Goal: Task Accomplishment & Management: Use online tool/utility

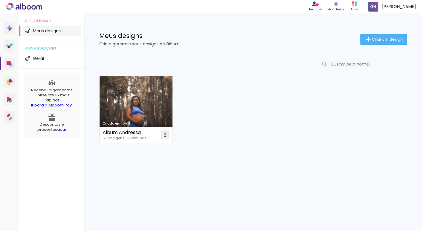
click at [167, 138] on iron-icon at bounding box center [164, 134] width 7 height 7
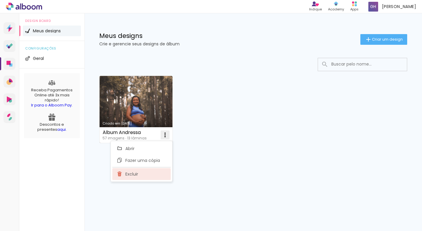
click at [145, 171] on paper-item "Excluir" at bounding box center [141, 174] width 58 height 12
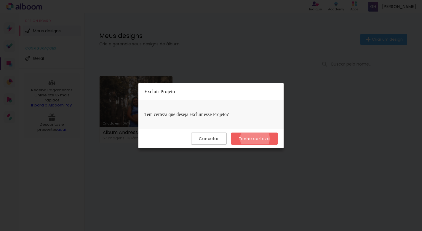
click at [0, 0] on slot "Tenho certeza" at bounding box center [0, 0] width 0 height 0
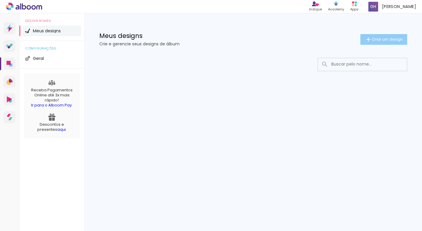
click at [372, 41] on span "Criar um design" at bounding box center [386, 39] width 31 height 4
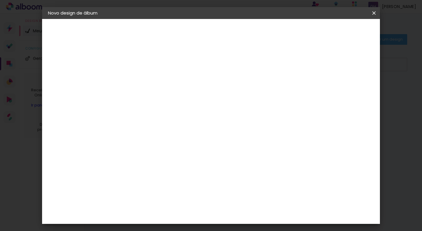
click at [145, 82] on input at bounding box center [145, 79] width 0 height 9
type input "TESTE"
type paper-input "TESTE"
click at [205, 36] on paper-button "Avançar" at bounding box center [190, 31] width 29 height 10
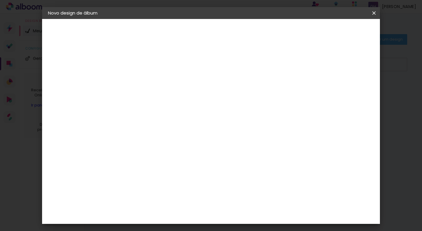
click at [264, 25] on header "Fornecedor Escolha um fornecedor ou avance com o tamanho livre. Voltar Avançar" at bounding box center [191, 36] width 145 height 35
click at [0, 0] on slot "Avançar" at bounding box center [0, 0] width 0 height 0
click at [185, 118] on span "25 × 30" at bounding box center [171, 126] width 28 height 16
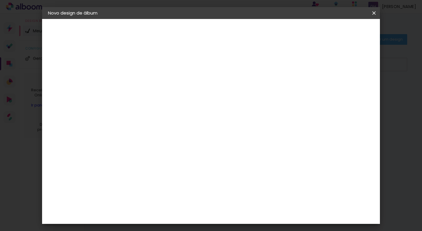
scroll to position [0, 0]
click at [0, 0] on slot "Avançar" at bounding box center [0, 0] width 0 height 0
click at [307, 62] on div at bounding box center [304, 63] width 5 height 5
type paper-checkbox "on"
click at [307, 62] on div at bounding box center [304, 63] width 5 height 5
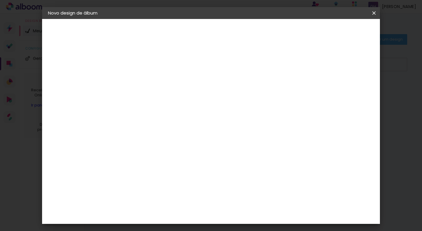
click at [307, 62] on div at bounding box center [304, 63] width 5 height 5
type input "1"
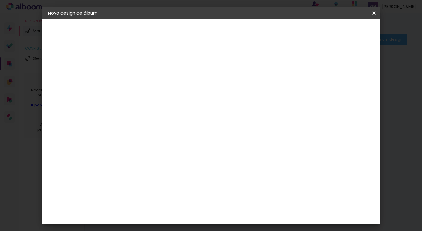
type paper-input "1"
click at [148, 65] on input "1" at bounding box center [140, 63] width 20 height 7
type input "0"
type paper-input "0"
click at [148, 65] on input "0" at bounding box center [140, 63] width 20 height 7
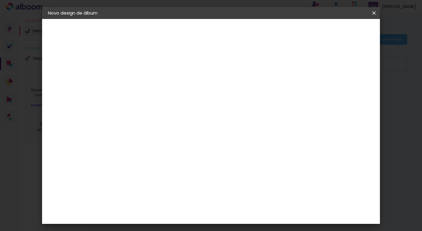
click at [148, 65] on input "0" at bounding box center [140, 63] width 20 height 7
type input "1"
type paper-input "1"
click at [148, 62] on input "1" at bounding box center [140, 63] width 20 height 7
type input "2"
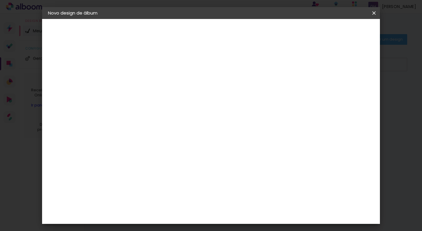
type paper-input "2"
click at [148, 62] on input "2" at bounding box center [140, 63] width 20 height 7
type input "3"
type paper-input "3"
click at [148, 62] on input "3" at bounding box center [140, 63] width 20 height 7
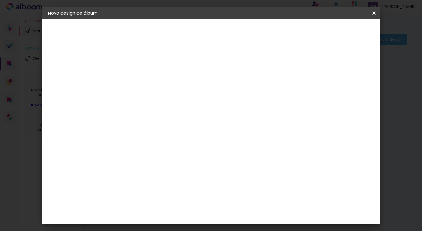
type input "4"
type paper-input "4"
click at [148, 62] on input "4" at bounding box center [140, 63] width 20 height 7
type input "5"
type paper-input "5"
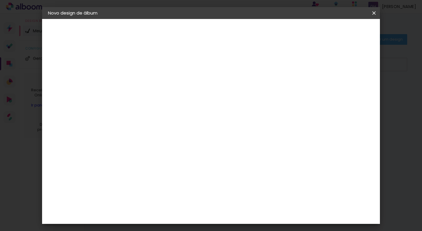
click at [148, 62] on input "5" at bounding box center [140, 63] width 20 height 7
type input "6"
type paper-input "6"
click at [148, 62] on input "6" at bounding box center [140, 63] width 20 height 7
type input "5"
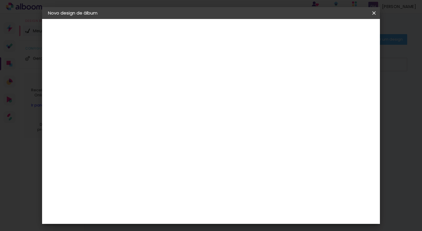
type paper-input "5"
click at [148, 65] on input "5" at bounding box center [140, 63] width 20 height 7
type input "4"
type paper-input "4"
click at [148, 65] on input "4" at bounding box center [140, 63] width 20 height 7
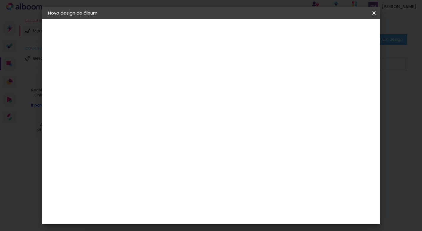
type input "3"
type paper-input "3"
click at [148, 65] on input "3" at bounding box center [140, 63] width 20 height 7
type input "4"
type paper-input "4"
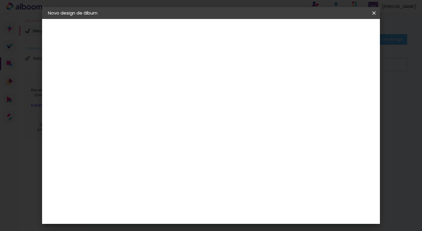
click at [148, 62] on input "4" at bounding box center [140, 63] width 20 height 7
type input "5"
type paper-input "5"
click at [148, 62] on input "5" at bounding box center [140, 63] width 20 height 7
type input "4"
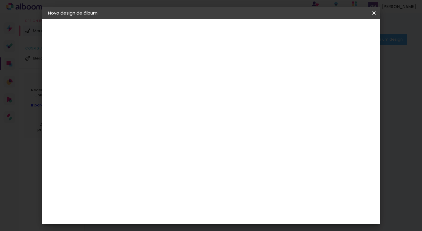
type paper-input "4"
click at [149, 67] on input "4" at bounding box center [140, 63] width 20 height 7
type input "3"
type paper-input "3"
click at [148, 66] on input "3" at bounding box center [140, 63] width 20 height 7
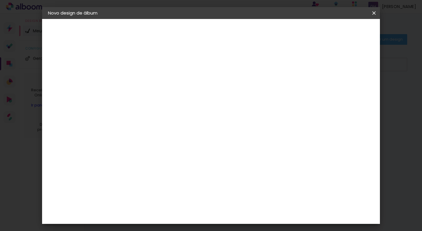
click at [350, 25] on header "Revisão Verifique as configurações do seu álbum. Voltar Iniciar design" at bounding box center [237, 34] width 237 height 30
click at [341, 32] on span "Iniciar design" at bounding box center [327, 31] width 27 height 4
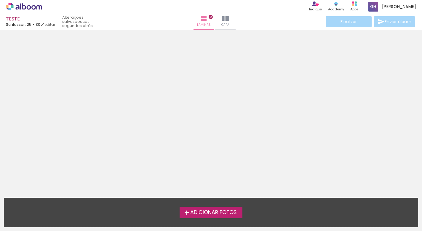
click at [210, 214] on span "Adicionar Fotos" at bounding box center [213, 212] width 46 height 5
click at [0, 0] on input "file" at bounding box center [0, 0] width 0 height 0
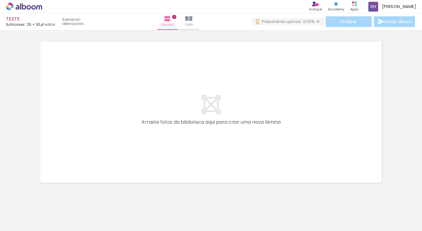
scroll to position [0, 245]
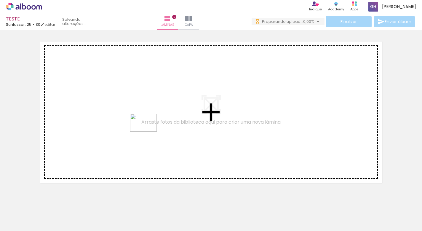
drag, startPoint x: 149, startPoint y: 212, endPoint x: 155, endPoint y: 124, distance: 87.5
click at [155, 124] on quentale-workspace at bounding box center [211, 115] width 422 height 231
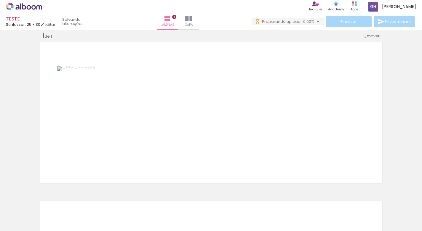
scroll to position [0, 0]
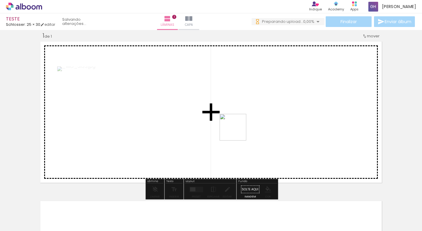
drag, startPoint x: 95, startPoint y: 213, endPoint x: 259, endPoint y: 118, distance: 189.3
click at [259, 118] on quentale-workspace at bounding box center [211, 115] width 422 height 231
drag, startPoint x: 126, startPoint y: 215, endPoint x: 203, endPoint y: 118, distance: 124.0
click at [203, 118] on quentale-workspace at bounding box center [211, 115] width 422 height 231
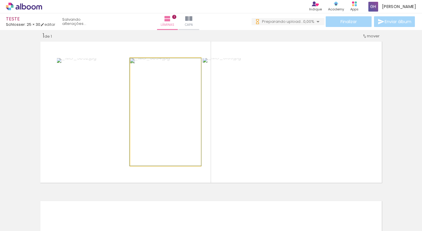
click at [152, 128] on quentale-photo at bounding box center [165, 111] width 71 height 107
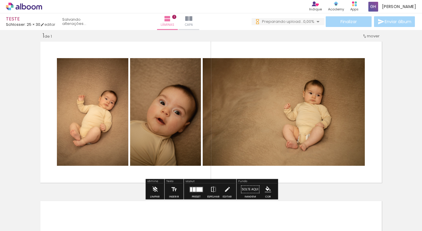
click at [184, 111] on quentale-photo at bounding box center [165, 111] width 71 height 107
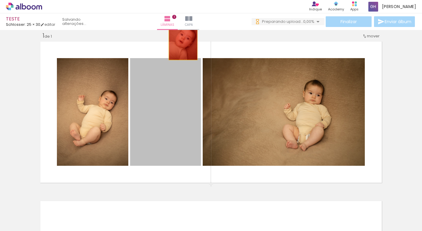
drag, startPoint x: 184, startPoint y: 111, endPoint x: 183, endPoint y: 38, distance: 73.1
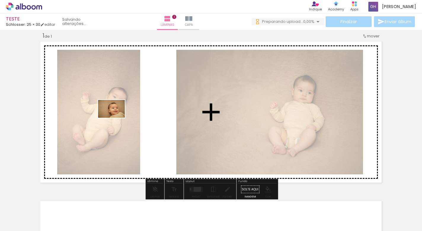
drag, startPoint x: 174, startPoint y: 219, endPoint x: 110, endPoint y: 116, distance: 120.4
click at [110, 116] on quentale-workspace at bounding box center [211, 115] width 422 height 231
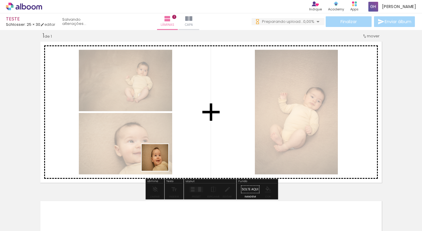
drag, startPoint x: 206, startPoint y: 217, endPoint x: 159, endPoint y: 161, distance: 73.3
click at [159, 161] on quentale-workspace at bounding box center [211, 115] width 422 height 231
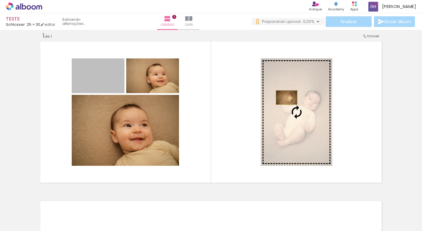
drag, startPoint x: 100, startPoint y: 82, endPoint x: 286, endPoint y: 97, distance: 186.6
click at [0, 0] on slot at bounding box center [0, 0] width 0 height 0
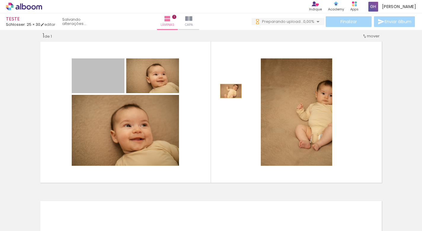
drag, startPoint x: 101, startPoint y: 74, endPoint x: 231, endPoint y: 91, distance: 130.5
click at [231, 91] on quentale-layouter at bounding box center [210, 112] width 345 height 144
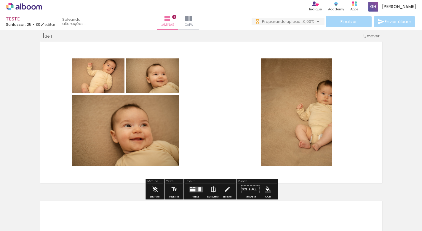
click at [197, 193] on div at bounding box center [196, 189] width 16 height 12
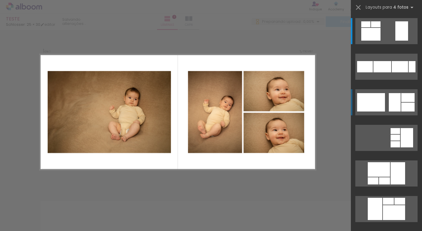
click at [380, 27] on div at bounding box center [375, 24] width 9 height 6
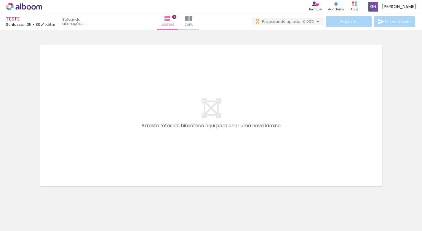
scroll to position [0, 337]
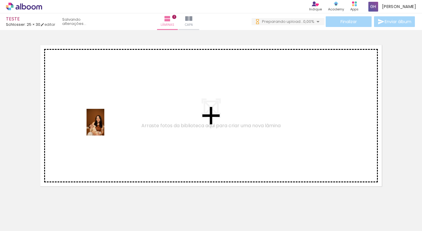
drag, startPoint x: 188, startPoint y: 219, endPoint x: 102, endPoint y: 124, distance: 127.6
click at [102, 124] on quentale-workspace at bounding box center [211, 115] width 422 height 231
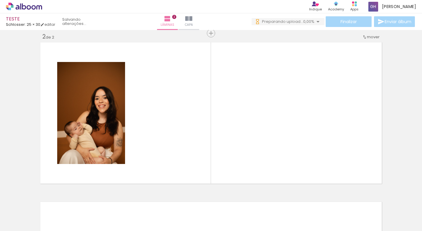
scroll to position [167, 0]
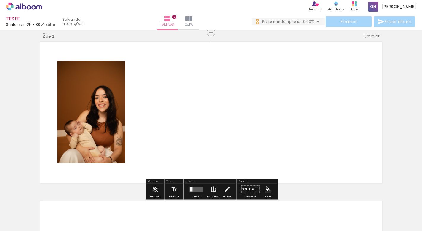
click at [104, 112] on quentale-photo at bounding box center [91, 112] width 68 height 102
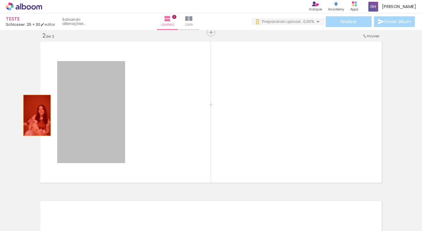
drag, startPoint x: 104, startPoint y: 112, endPoint x: 21, endPoint y: 115, distance: 83.8
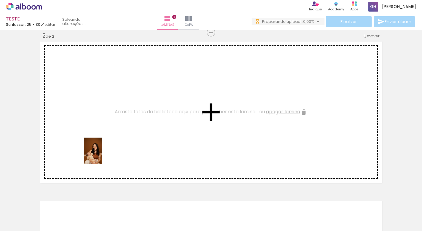
drag, startPoint x: 218, startPoint y: 220, endPoint x: 102, endPoint y: 155, distance: 133.3
click at [102, 155] on quentale-workspace at bounding box center [211, 115] width 422 height 231
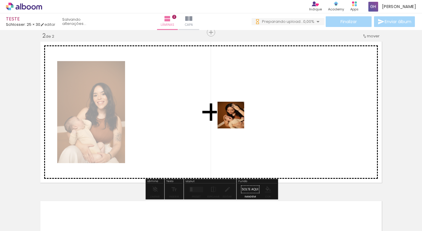
drag, startPoint x: 286, startPoint y: 219, endPoint x: 229, endPoint y: 98, distance: 134.0
click at [229, 98] on quentale-workspace at bounding box center [211, 115] width 422 height 231
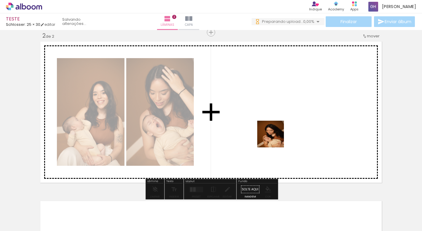
drag, startPoint x: 314, startPoint y: 209, endPoint x: 271, endPoint y: 128, distance: 92.3
click at [271, 128] on quentale-workspace at bounding box center [211, 115] width 422 height 231
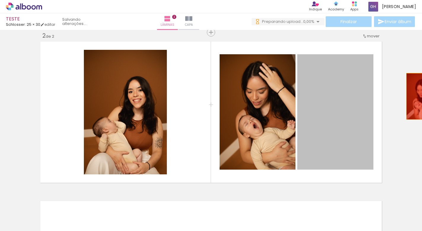
drag, startPoint x: 352, startPoint y: 112, endPoint x: 421, endPoint y: 96, distance: 70.7
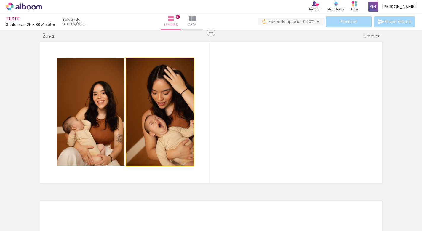
drag, startPoint x: 169, startPoint y: 132, endPoint x: 421, endPoint y: 110, distance: 253.1
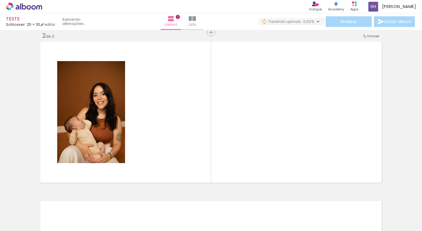
scroll to position [0, 551]
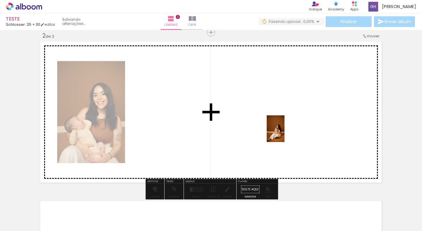
drag, startPoint x: 179, startPoint y: 216, endPoint x: 284, endPoint y: 133, distance: 134.1
click at [284, 133] on quentale-workspace at bounding box center [211, 115] width 422 height 231
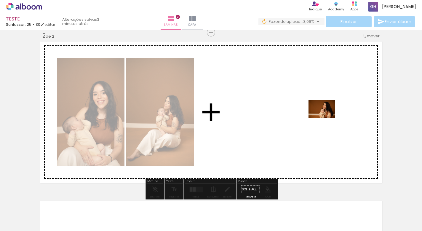
drag, startPoint x: 284, startPoint y: 213, endPoint x: 326, endPoint y: 118, distance: 104.1
click at [326, 118] on quentale-workspace at bounding box center [211, 115] width 422 height 231
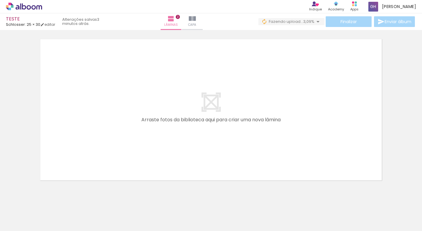
scroll to position [330, 0]
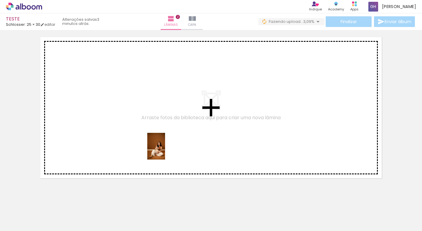
drag, startPoint x: 346, startPoint y: 216, endPoint x: 165, endPoint y: 150, distance: 192.6
click at [165, 150] on quentale-workspace at bounding box center [211, 115] width 422 height 231
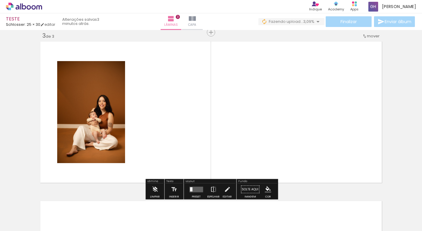
scroll to position [0, 927]
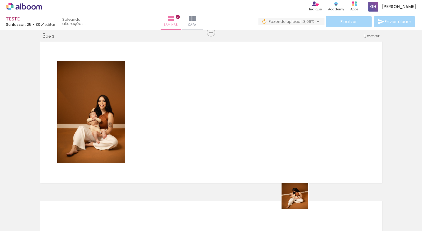
drag, startPoint x: 321, startPoint y: 218, endPoint x: 201, endPoint y: 118, distance: 156.8
click at [201, 118] on quentale-workspace at bounding box center [211, 115] width 422 height 231
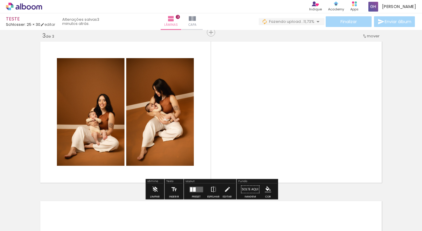
click at [161, 127] on quentale-photo at bounding box center [159, 111] width 67 height 107
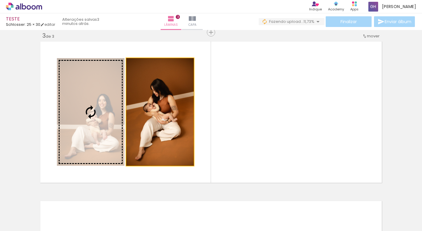
drag, startPoint x: 170, startPoint y: 125, endPoint x: -5, endPoint y: 107, distance: 175.6
click at [0, 107] on html "link( href="../../bower_components/polymer/polymer.html" rel="import" ) picture…" at bounding box center [211, 115] width 422 height 231
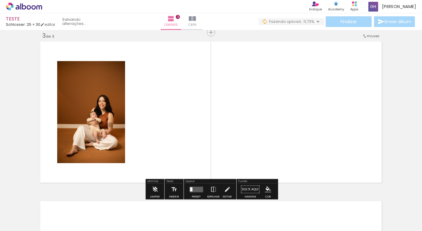
drag, startPoint x: 167, startPoint y: 128, endPoint x: 10, endPoint y: 109, distance: 157.8
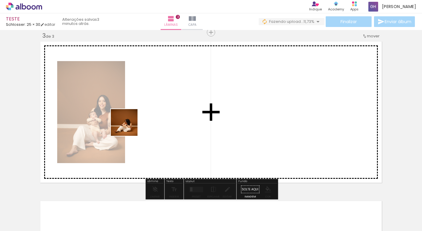
click at [128, 126] on quentale-workspace at bounding box center [211, 115] width 422 height 231
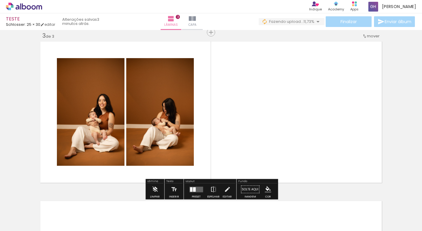
scroll to position [0, 1061]
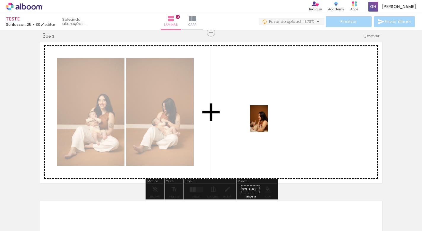
drag, startPoint x: 295, startPoint y: 218, endPoint x: 268, endPoint y: 123, distance: 98.8
click at [268, 123] on quentale-workspace at bounding box center [211, 115] width 422 height 231
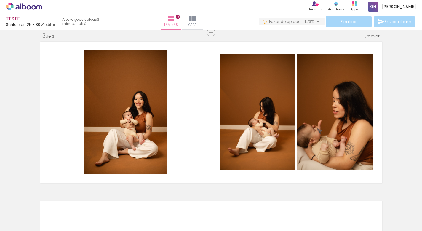
scroll to position [0, 1220]
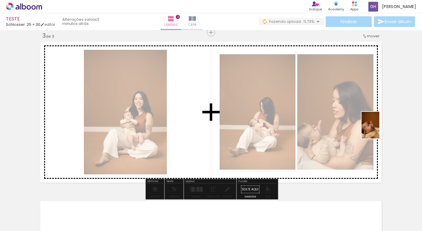
drag, startPoint x: 204, startPoint y: 213, endPoint x: 381, endPoint y: 130, distance: 195.3
click at [381, 130] on quentale-workspace at bounding box center [211, 115] width 422 height 231
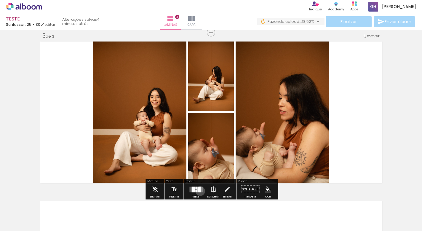
click at [199, 191] on div at bounding box center [198, 189] width 3 height 6
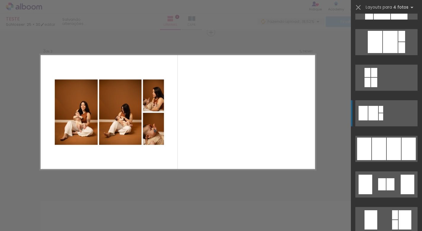
scroll to position [312, 0]
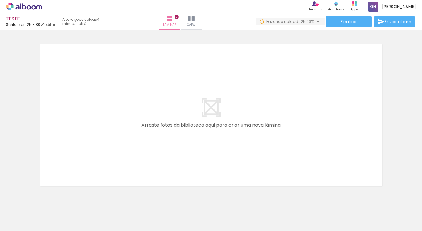
scroll to position [0, 1365]
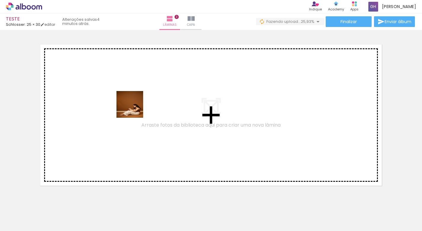
drag, startPoint x: 218, startPoint y: 219, endPoint x: 134, endPoint y: 108, distance: 138.9
click at [134, 108] on quentale-workspace at bounding box center [211, 115] width 422 height 231
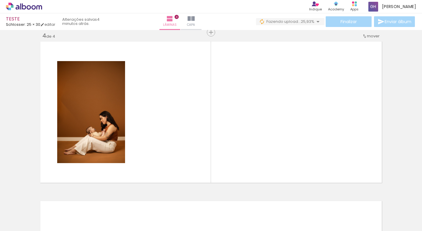
scroll to position [0, 1380]
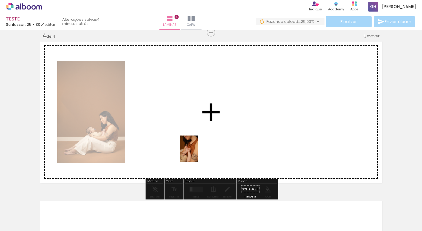
drag, startPoint x: 245, startPoint y: 217, endPoint x: 195, endPoint y: 147, distance: 85.5
click at [195, 147] on quentale-workspace at bounding box center [211, 115] width 422 height 231
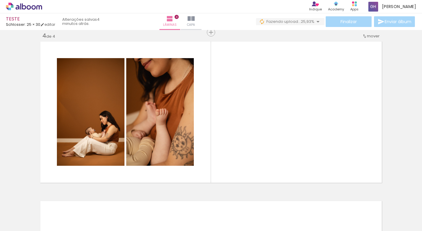
scroll to position [0, 1611]
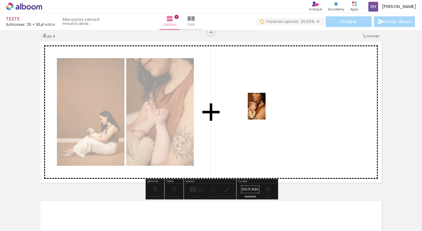
drag, startPoint x: 346, startPoint y: 224, endPoint x: 265, endPoint y: 110, distance: 139.5
click at [265, 110] on quentale-workspace at bounding box center [211, 115] width 422 height 231
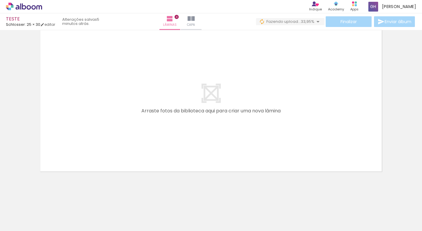
scroll to position [639, 0]
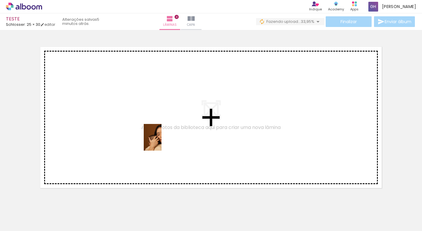
drag, startPoint x: 265, startPoint y: 216, endPoint x: 161, endPoint y: 141, distance: 127.7
click at [161, 141] on quentale-workspace at bounding box center [211, 115] width 422 height 231
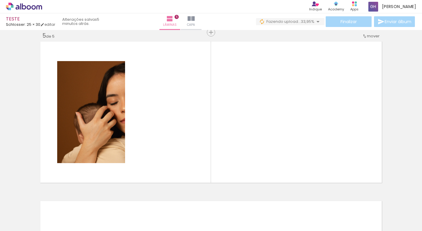
scroll to position [0, 2201]
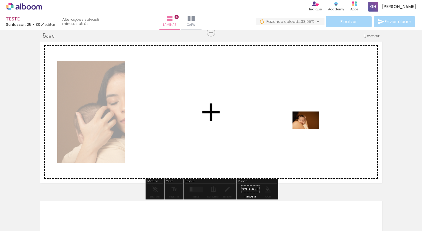
drag, startPoint x: 310, startPoint y: 214, endPoint x: 310, endPoint y: 129, distance: 85.0
click at [310, 129] on quentale-workspace at bounding box center [211, 115] width 422 height 231
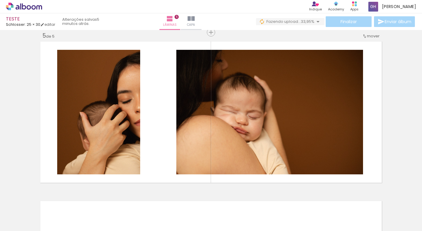
scroll to position [0, 2541]
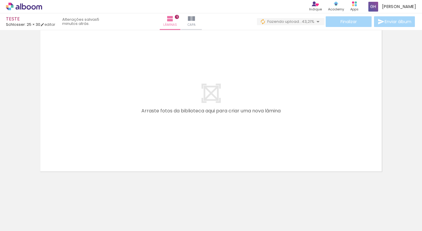
scroll to position [0, 2682]
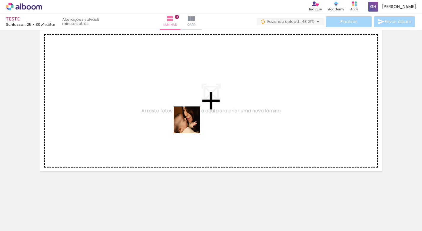
drag, startPoint x: 364, startPoint y: 215, endPoint x: 190, endPoint y: 123, distance: 196.2
click at [190, 123] on quentale-workspace at bounding box center [211, 115] width 422 height 231
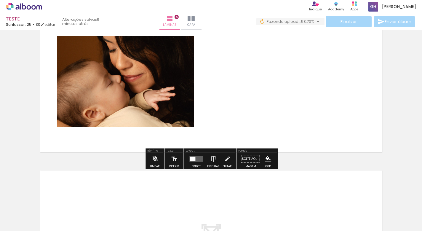
scroll to position [0, 2650]
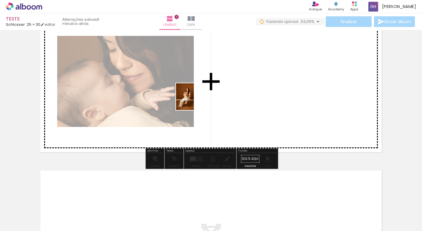
drag, startPoint x: 96, startPoint y: 220, endPoint x: 194, endPoint y: 101, distance: 153.5
click at [194, 101] on quentale-workspace at bounding box center [211, 115] width 422 height 231
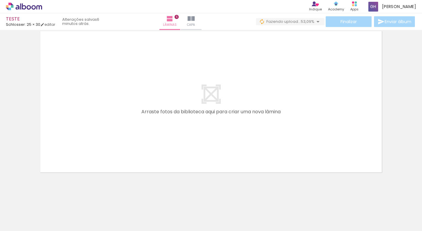
scroll to position [0, 3040]
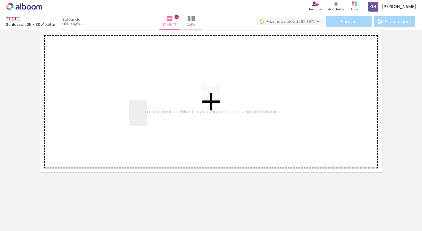
drag, startPoint x: 273, startPoint y: 216, endPoint x: 147, endPoint y: 117, distance: 160.4
click at [147, 117] on quentale-workspace at bounding box center [211, 115] width 422 height 231
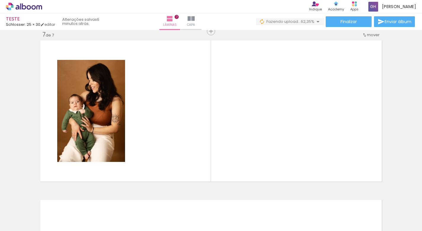
scroll to position [963, 0]
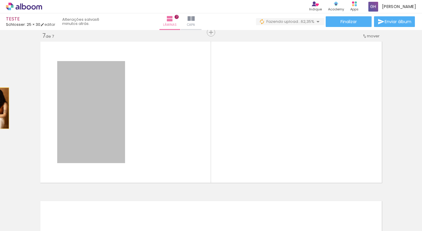
drag, startPoint x: 95, startPoint y: 116, endPoint x: -5, endPoint y: 108, distance: 100.3
click at [0, 108] on html "link( href="../../bower_components/polymer/polymer.html" rel="import" ) picture…" at bounding box center [211, 115] width 422 height 231
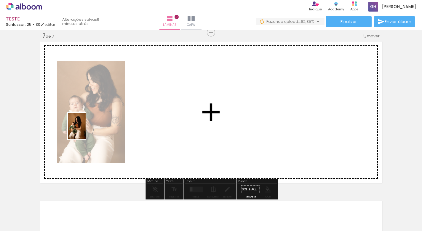
drag, startPoint x: 239, startPoint y: 217, endPoint x: 86, endPoint y: 130, distance: 176.3
click at [86, 130] on quentale-workspace at bounding box center [211, 115] width 422 height 231
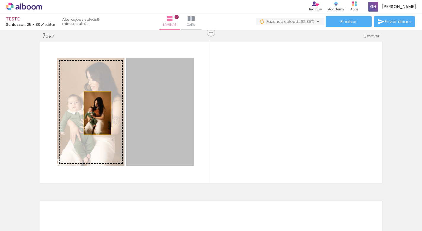
drag, startPoint x: 159, startPoint y: 113, endPoint x: 95, endPoint y: 112, distance: 63.6
click at [0, 0] on slot at bounding box center [0, 0] width 0 height 0
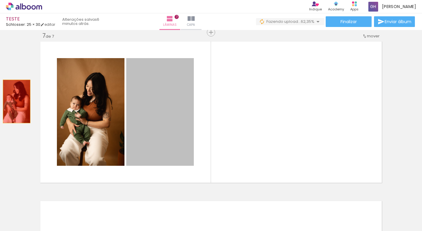
drag, startPoint x: 157, startPoint y: 107, endPoint x: 17, endPoint y: 101, distance: 139.9
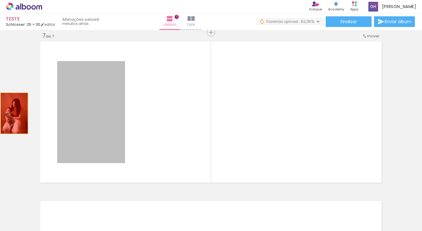
drag, startPoint x: 81, startPoint y: 118, endPoint x: 11, endPoint y: 112, distance: 69.8
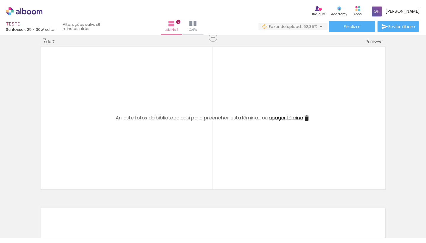
scroll to position [0, 3102]
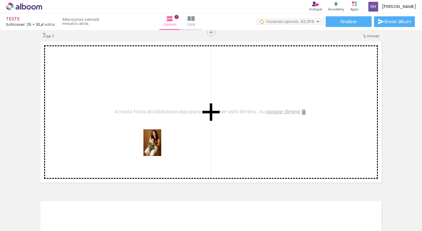
drag, startPoint x: 338, startPoint y: 217, endPoint x: 161, endPoint y: 147, distance: 190.7
click at [161, 147] on quentale-workspace at bounding box center [211, 115] width 422 height 231
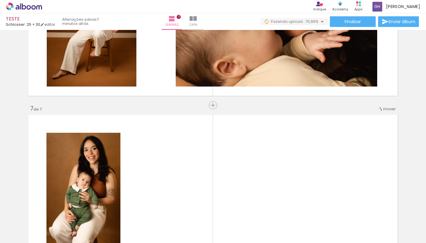
scroll to position [0, 3205]
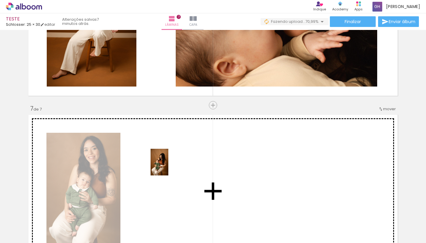
click at [167, 165] on quentale-workspace at bounding box center [213, 121] width 426 height 243
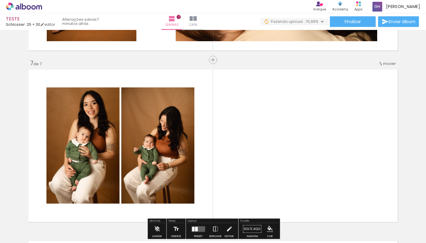
scroll to position [1027, 0]
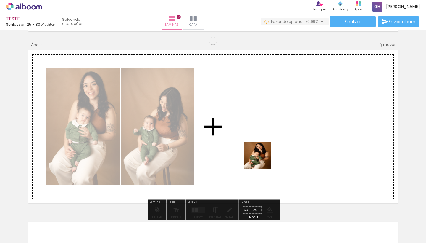
drag, startPoint x: 268, startPoint y: 229, endPoint x: 262, endPoint y: 151, distance: 78.7
click at [262, 151] on quentale-workspace at bounding box center [213, 121] width 426 height 243
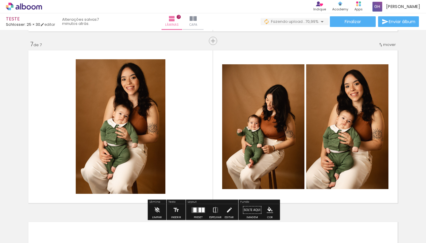
click at [131, 146] on quentale-photo at bounding box center [121, 126] width 90 height 134
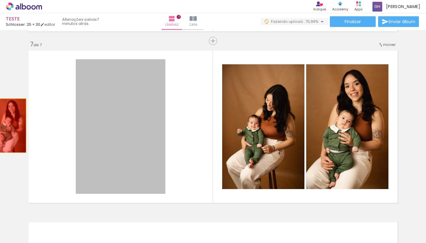
drag, startPoint x: 118, startPoint y: 137, endPoint x: 8, endPoint y: 126, distance: 109.9
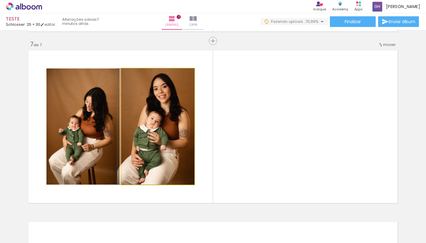
drag, startPoint x: 150, startPoint y: 144, endPoint x: 33, endPoint y: 133, distance: 118.3
click at [33, 133] on quentale-layouter at bounding box center [213, 126] width 374 height 157
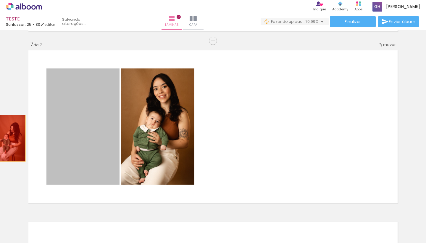
drag, startPoint x: 88, startPoint y: 142, endPoint x: 11, endPoint y: 138, distance: 77.4
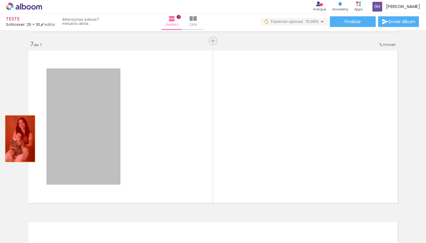
drag, startPoint x: 81, startPoint y: 141, endPoint x: 20, endPoint y: 139, distance: 60.8
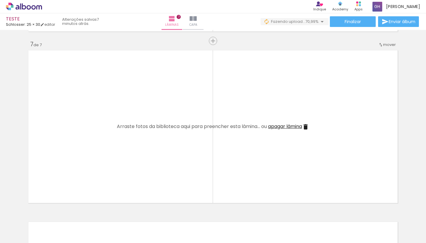
scroll to position [0, 3058]
click at [213, 226] on div at bounding box center [202, 223] width 29 height 20
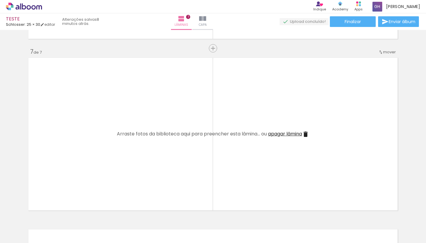
scroll to position [1040, 0]
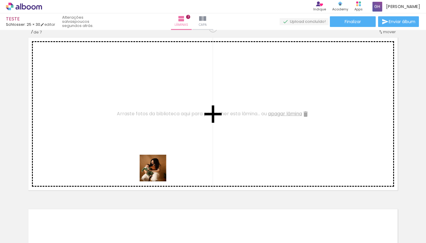
drag, startPoint x: 256, startPoint y: 225, endPoint x: 125, endPoint y: 139, distance: 156.4
click at [125, 139] on quentale-workspace at bounding box center [213, 121] width 426 height 243
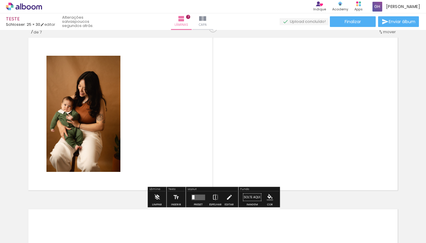
scroll to position [0, 3045]
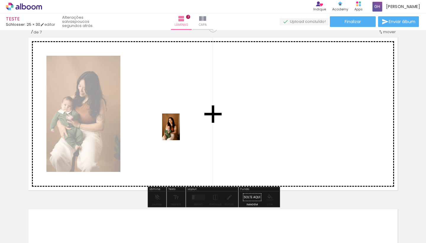
drag, startPoint x: 361, startPoint y: 229, endPoint x: 180, endPoint y: 131, distance: 205.3
click at [180, 131] on quentale-workspace at bounding box center [213, 121] width 426 height 243
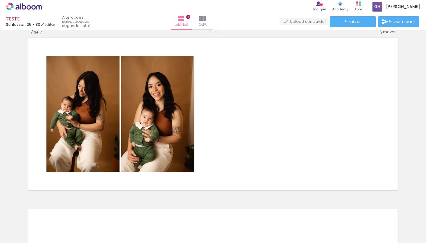
scroll to position [0, 3194]
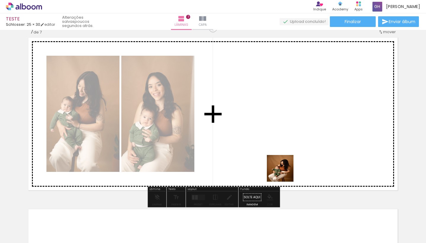
drag, startPoint x: 319, startPoint y: 231, endPoint x: 266, endPoint y: 131, distance: 113.0
click at [266, 131] on quentale-workspace at bounding box center [213, 121] width 426 height 243
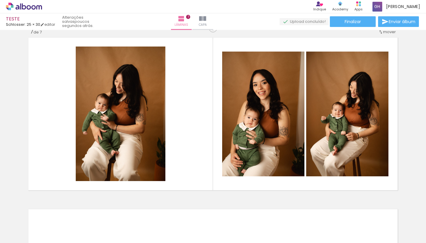
scroll to position [0, 3697]
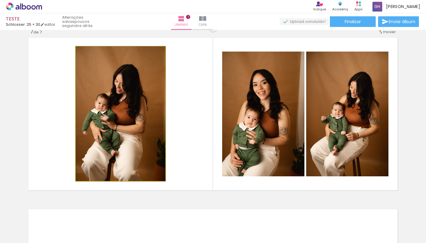
click at [135, 125] on quentale-photo at bounding box center [121, 113] width 90 height 134
drag, startPoint x: 90, startPoint y: 52, endPoint x: 66, endPoint y: 55, distance: 23.8
click at [66, 55] on quentale-layouter at bounding box center [213, 114] width 374 height 157
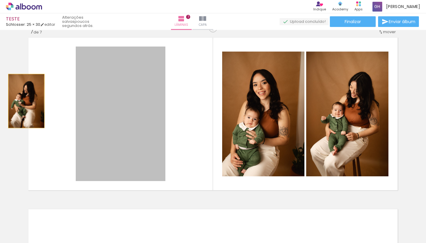
drag, startPoint x: 110, startPoint y: 109, endPoint x: 18, endPoint y: 98, distance: 92.4
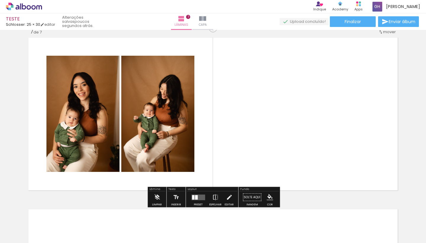
click at [93, 136] on quentale-photo at bounding box center [82, 114] width 73 height 116
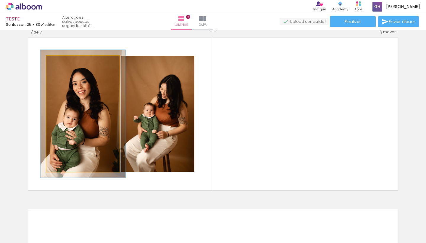
drag, startPoint x: 61, startPoint y: 62, endPoint x: 68, endPoint y: 62, distance: 6.8
type paper-slider "133"
click at [65, 62] on div at bounding box center [62, 61] width 5 height 5
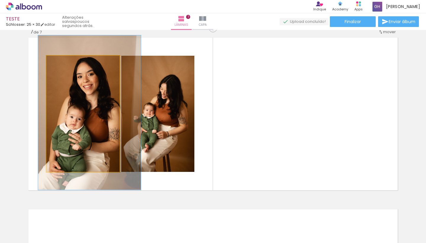
drag, startPoint x: 81, startPoint y: 96, endPoint x: 88, endPoint y: 95, distance: 6.6
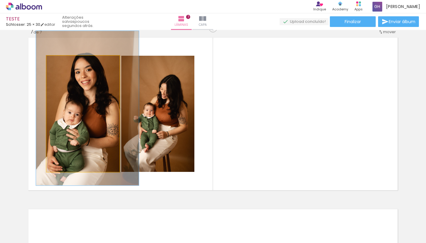
drag, startPoint x: 87, startPoint y: 119, endPoint x: 85, endPoint y: 114, distance: 4.9
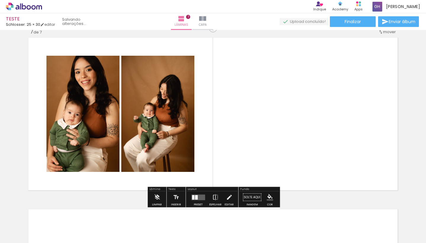
click at [97, 120] on quentale-photo at bounding box center [82, 114] width 73 height 116
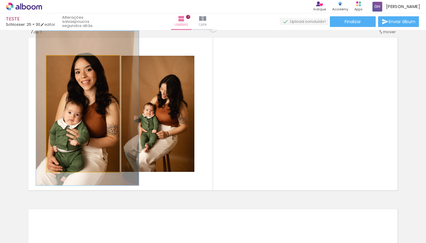
click at [97, 120] on quentale-photo at bounding box center [82, 114] width 73 height 116
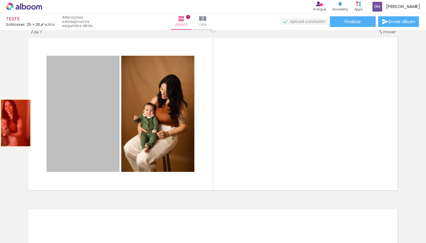
drag, startPoint x: 99, startPoint y: 123, endPoint x: 16, endPoint y: 123, distance: 83.2
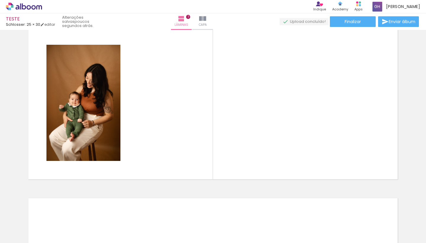
scroll to position [0, 3121]
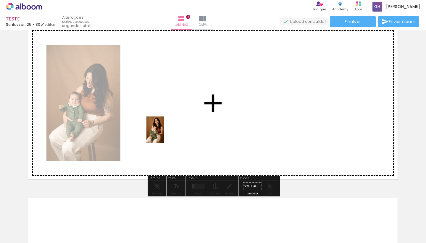
drag, startPoint x: 353, startPoint y: 225, endPoint x: 164, endPoint y: 134, distance: 209.0
click at [164, 134] on quentale-workspace at bounding box center [213, 121] width 426 height 243
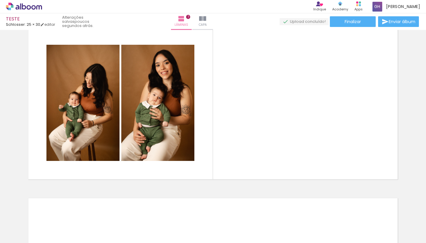
scroll to position [0, 3595]
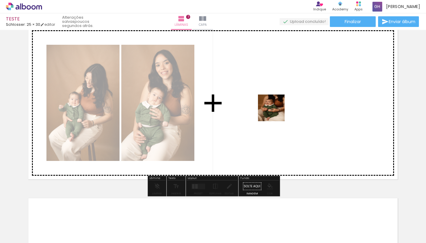
drag, startPoint x: 311, startPoint y: 227, endPoint x: 276, endPoint y: 112, distance: 120.0
click at [276, 112] on quentale-workspace at bounding box center [213, 121] width 426 height 243
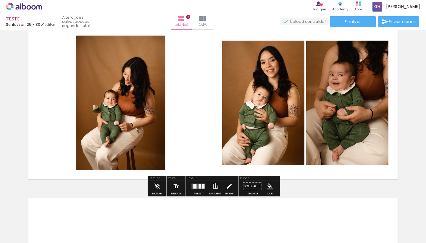
click at [314, 228] on div at bounding box center [310, 222] width 20 height 29
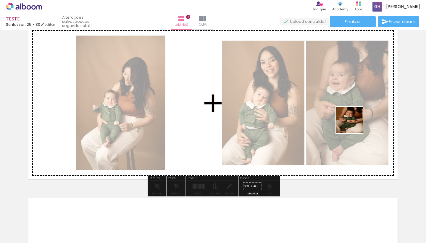
drag, startPoint x: 347, startPoint y: 231, endPoint x: 361, endPoint y: 96, distance: 136.3
click at [361, 96] on quentale-workspace at bounding box center [213, 121] width 426 height 243
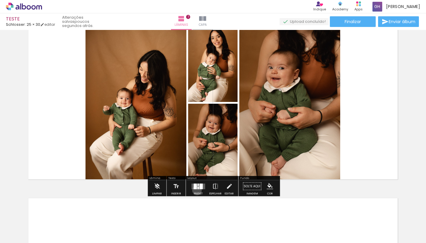
click at [196, 190] on div at bounding box center [198, 186] width 16 height 12
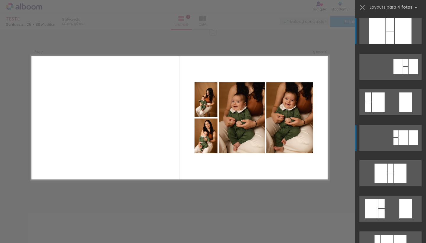
scroll to position [1036, 0]
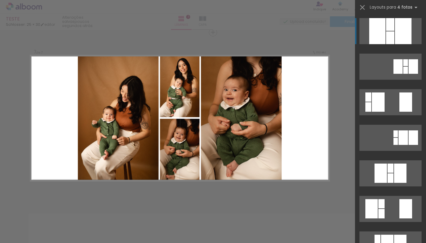
click at [183, 151] on quentale-photo at bounding box center [180, 150] width 40 height 62
click at [171, 152] on quentale-photo at bounding box center [180, 150] width 40 height 62
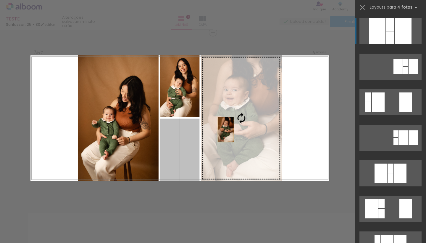
drag, startPoint x: 171, startPoint y: 152, endPoint x: 238, endPoint y: 124, distance: 72.1
click at [0, 0] on slot at bounding box center [0, 0] width 0 height 0
drag, startPoint x: 174, startPoint y: 151, endPoint x: 238, endPoint y: 128, distance: 68.4
click at [0, 0] on slot at bounding box center [0, 0] width 0 height 0
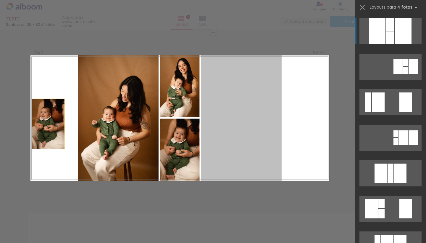
drag, startPoint x: 232, startPoint y: 118, endPoint x: 0, endPoint y: 172, distance: 238.2
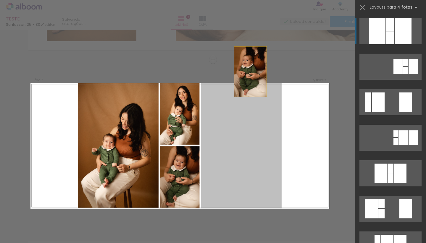
drag, startPoint x: 251, startPoint y: 123, endPoint x: 253, endPoint y: 25, distance: 97.7
click at [253, 0] on div "TESTE Schlosser: 25 × 30 editar Lâminas 7 Capa Finalizar Enviar álbum Inserir l…" at bounding box center [213, 0] width 426 height 0
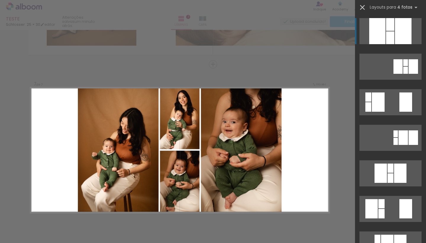
click at [361, 4] on iron-icon at bounding box center [362, 7] width 8 height 8
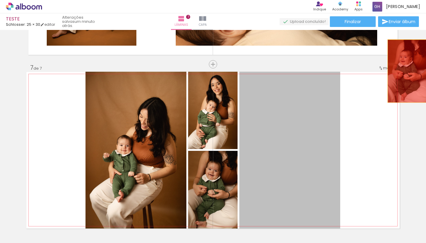
drag, startPoint x: 276, startPoint y: 150, endPoint x: 409, endPoint y: 69, distance: 155.9
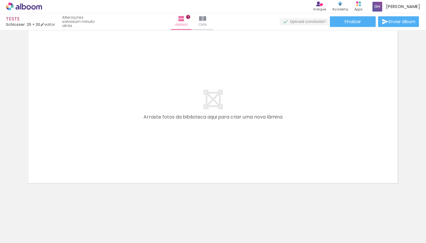
scroll to position [1218, 0]
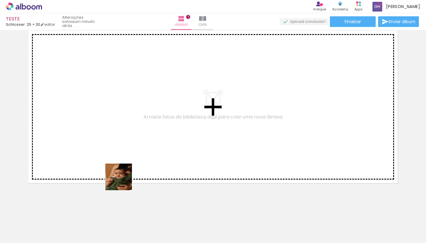
drag, startPoint x: 149, startPoint y: 221, endPoint x: 83, endPoint y: 101, distance: 136.7
click at [83, 101] on quentale-workspace at bounding box center [213, 121] width 426 height 243
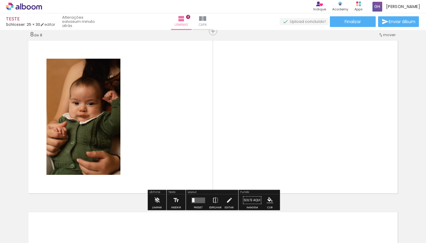
scroll to position [1207, 0]
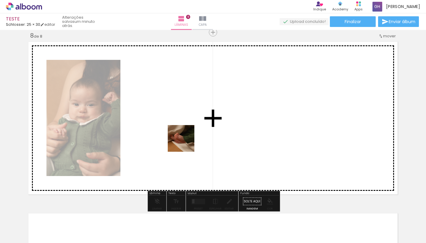
drag, startPoint x: 183, startPoint y: 231, endPoint x: 186, endPoint y: 143, distance: 88.0
click at [186, 143] on quentale-workspace at bounding box center [213, 121] width 426 height 243
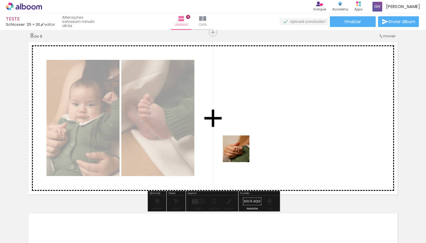
drag, startPoint x: 218, startPoint y: 235, endPoint x: 244, endPoint y: 145, distance: 92.9
click at [244, 145] on quentale-workspace at bounding box center [213, 121] width 426 height 243
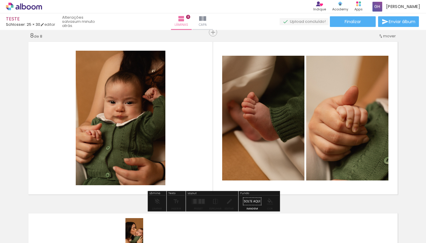
scroll to position [2, 4070]
drag, startPoint x: 141, startPoint y: 231, endPoint x: 151, endPoint y: 242, distance: 15.3
click at [49, 242] on iron-horizontal-list at bounding box center [43, 224] width 12 height 37
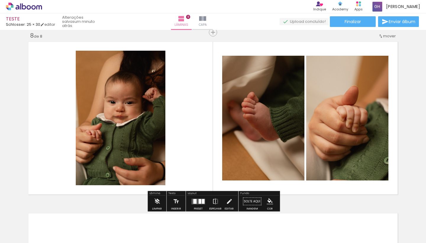
scroll to position [0, 4070]
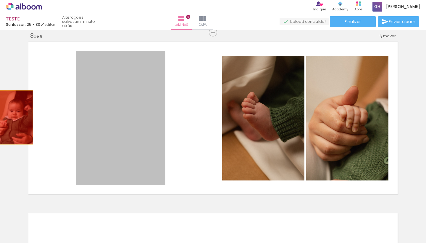
drag, startPoint x: 133, startPoint y: 120, endPoint x: 14, endPoint y: 117, distance: 119.0
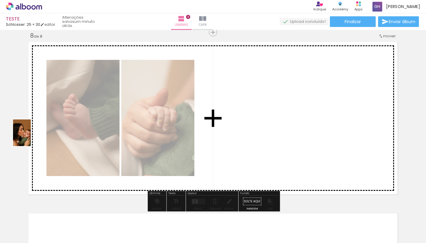
scroll to position [0, 3769]
drag, startPoint x: 134, startPoint y: 221, endPoint x: 48, endPoint y: 136, distance: 121.2
click at [48, 136] on quentale-workspace at bounding box center [213, 121] width 426 height 243
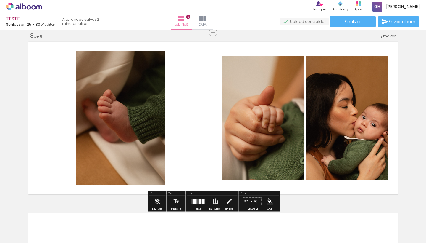
scroll to position [0, 3828]
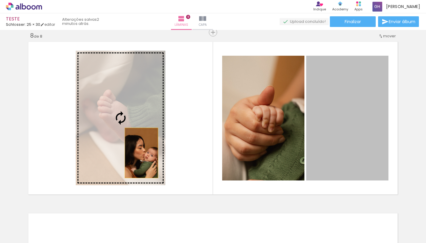
drag, startPoint x: 355, startPoint y: 167, endPoint x: 141, endPoint y: 151, distance: 214.0
click at [0, 0] on slot at bounding box center [0, 0] width 0 height 0
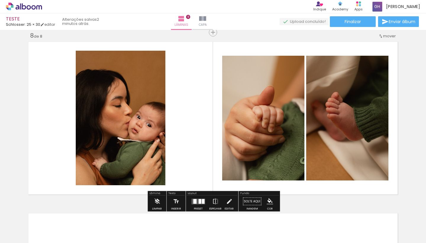
scroll to position [0, 4074]
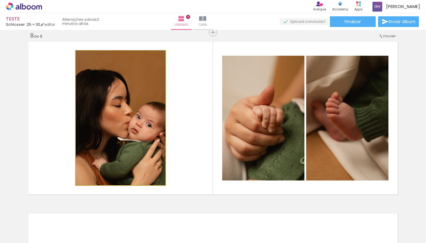
click at [106, 124] on quentale-photo at bounding box center [121, 118] width 90 height 134
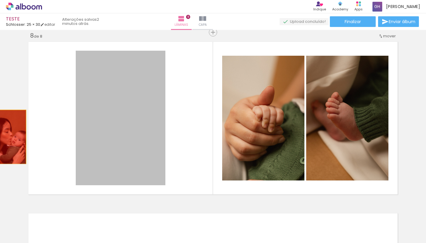
drag, startPoint x: 115, startPoint y: 134, endPoint x: 8, endPoint y: 137, distance: 106.6
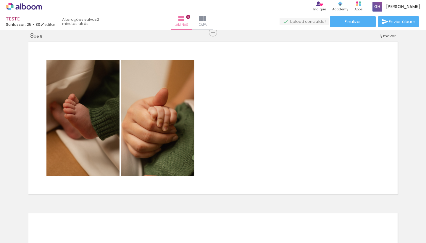
drag, startPoint x: 98, startPoint y: 232, endPoint x: 254, endPoint y: 117, distance: 193.7
click at [254, 117] on quentale-workspace at bounding box center [213, 121] width 426 height 243
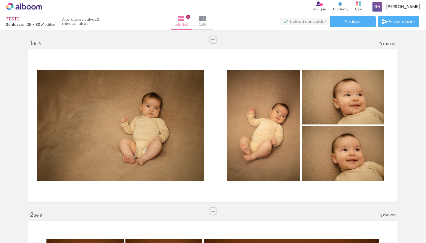
scroll to position [0, 4074]
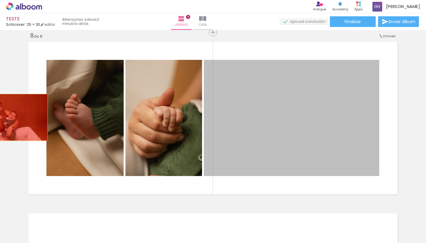
drag, startPoint x: 291, startPoint y: 143, endPoint x: 4, endPoint y: 115, distance: 288.2
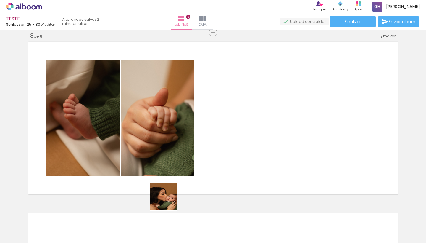
drag, startPoint x: 135, startPoint y: 230, endPoint x: 247, endPoint y: 155, distance: 134.9
click at [247, 155] on quentale-workspace at bounding box center [213, 121] width 426 height 243
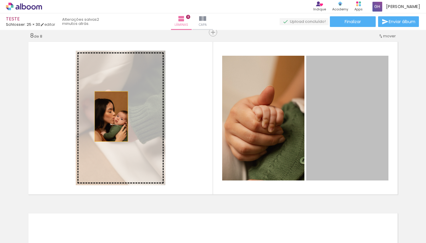
drag, startPoint x: 345, startPoint y: 148, endPoint x: 111, endPoint y: 116, distance: 235.4
click at [0, 0] on slot at bounding box center [0, 0] width 0 height 0
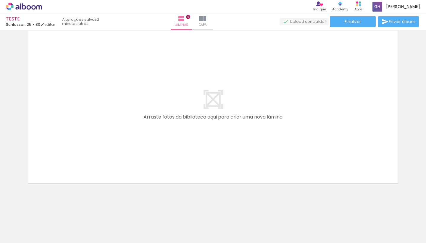
scroll to position [0, 4128]
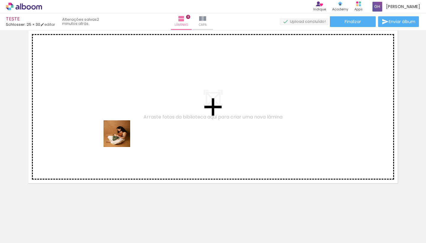
drag, startPoint x: 218, startPoint y: 229, endPoint x: 121, endPoint y: 138, distance: 132.8
click at [121, 138] on quentale-workspace at bounding box center [213, 121] width 426 height 243
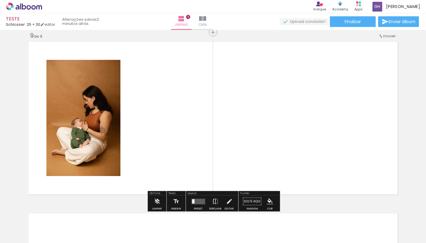
scroll to position [0, 4113]
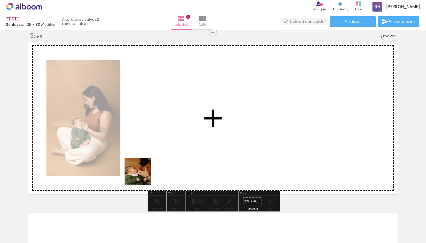
drag, startPoint x: 129, startPoint y: 231, endPoint x: 148, endPoint y: 155, distance: 78.4
click at [148, 155] on quentale-workspace at bounding box center [213, 121] width 426 height 243
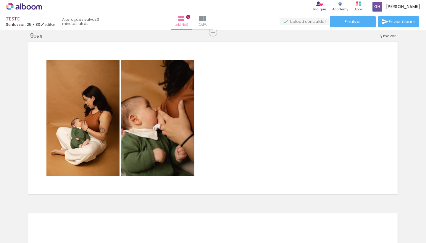
scroll to position [0, 4261]
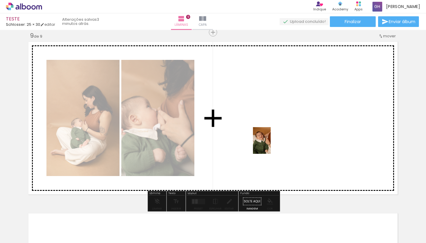
drag, startPoint x: 308, startPoint y: 234, endPoint x: 271, endPoint y: 145, distance: 96.7
click at [271, 145] on quentale-workspace at bounding box center [213, 121] width 426 height 243
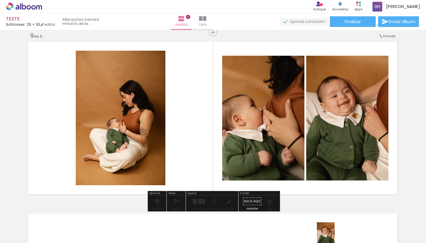
scroll to position [2, 4261]
drag, startPoint x: 342, startPoint y: 230, endPoint x: 335, endPoint y: 239, distance: 11.9
click at [335, 237] on div at bounding box center [340, 222] width 20 height 29
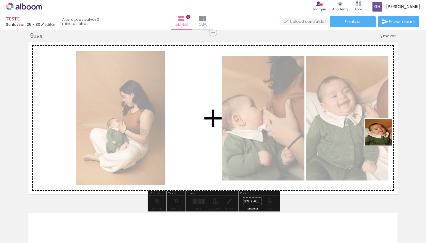
drag, startPoint x: 380, startPoint y: 230, endPoint x: 383, endPoint y: 136, distance: 93.6
click at [383, 136] on quentale-workspace at bounding box center [213, 121] width 426 height 243
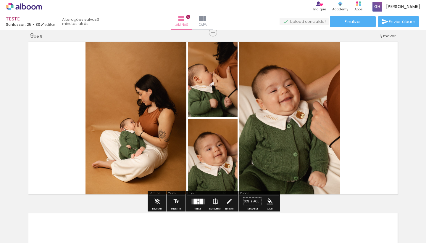
click at [198, 200] on quentale-layouter at bounding box center [199, 201] width 14 height 6
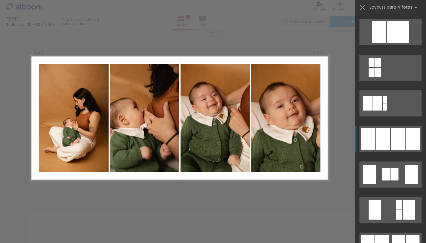
scroll to position [333, 0]
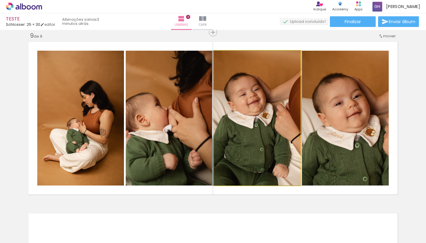
click at [261, 134] on quentale-photo at bounding box center [257, 118] width 86 height 135
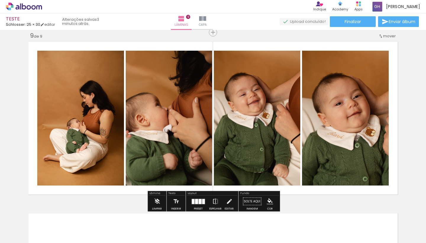
click at [248, 134] on quentale-photo at bounding box center [257, 118] width 86 height 135
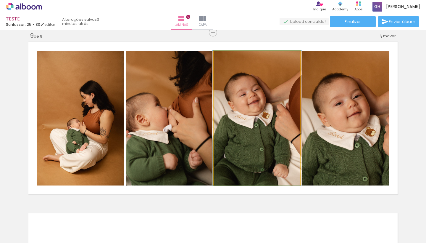
click at [248, 134] on quentale-photo at bounding box center [257, 118] width 86 height 135
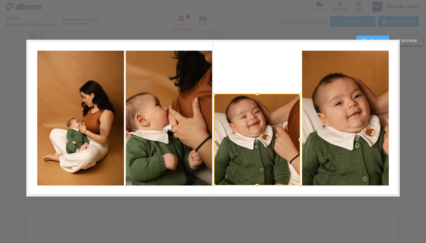
drag, startPoint x: 257, startPoint y: 52, endPoint x: 259, endPoint y: 95, distance: 43.0
click at [259, 95] on div at bounding box center [257, 94] width 12 height 12
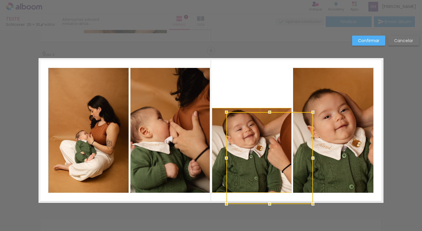
scroll to position [1252, 0]
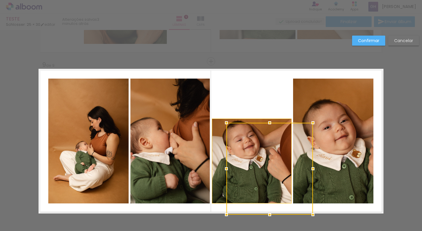
click at [392, 43] on paper-button "Cancelar" at bounding box center [403, 41] width 31 height 10
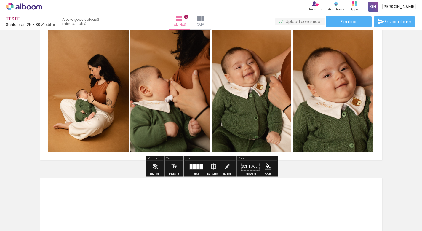
scroll to position [1305, 0]
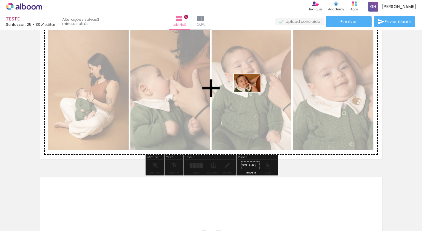
drag, startPoint x: 274, startPoint y: 217, endPoint x: 251, endPoint y: 92, distance: 127.5
click at [251, 92] on quentale-workspace at bounding box center [211, 115] width 422 height 231
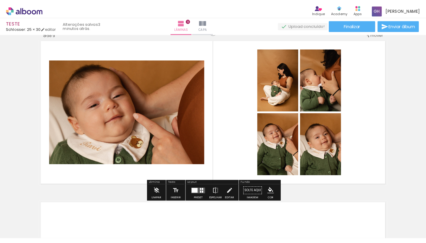
scroll to position [1266, 0]
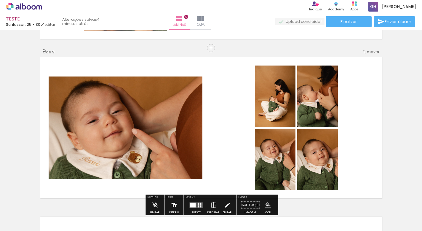
click at [192, 133] on quentale-photo at bounding box center [126, 127] width 154 height 102
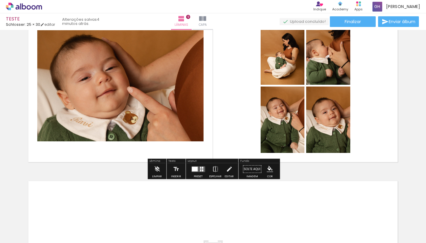
scroll to position [1399, 0]
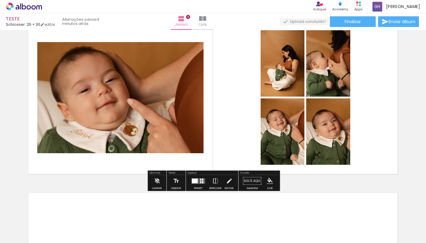
click at [200, 186] on div at bounding box center [198, 181] width 16 height 12
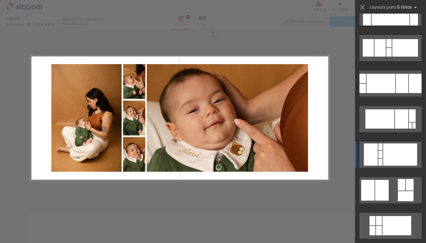
scroll to position [128, 0]
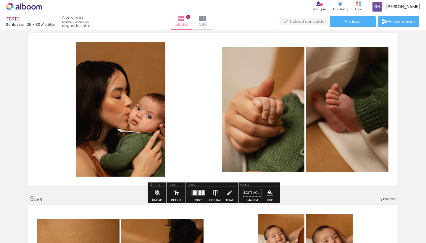
scroll to position [1216, 0]
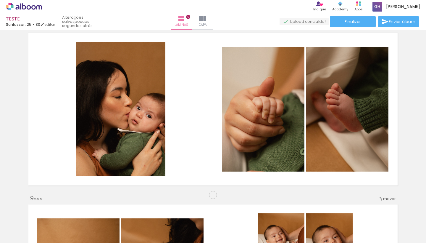
drag, startPoint x: 210, startPoint y: 225, endPoint x: 197, endPoint y: 122, distance: 103.3
click at [197, 122] on quentale-workspace at bounding box center [213, 121] width 426 height 243
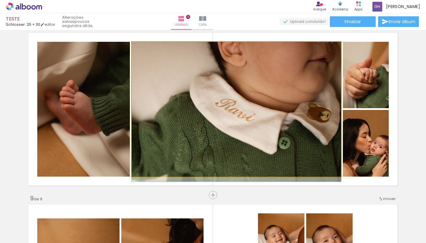
drag, startPoint x: 271, startPoint y: 133, endPoint x: 320, endPoint y: 139, distance: 49.3
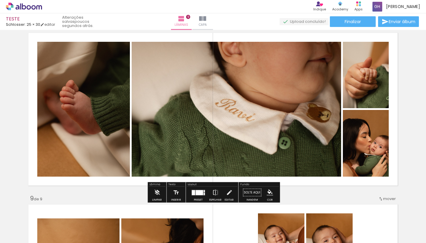
click at [194, 198] on div at bounding box center [198, 192] width 16 height 12
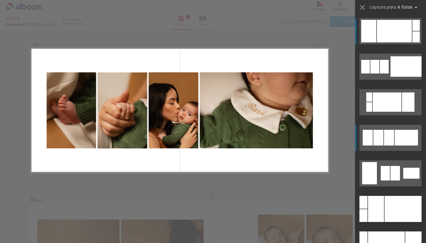
scroll to position [1209, 0]
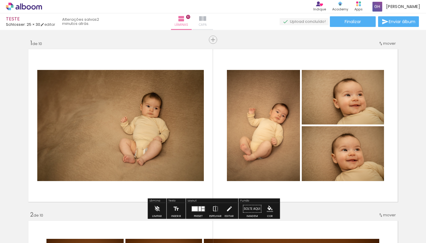
click at [213, 23] on paper-button "Capa" at bounding box center [202, 21] width 21 height 17
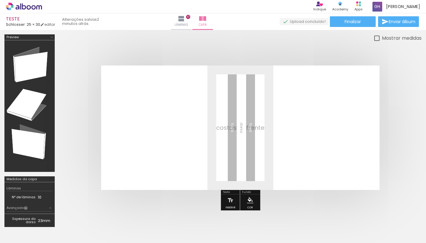
scroll to position [0, 742]
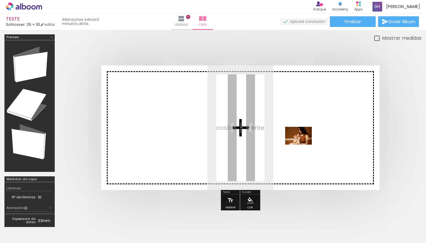
drag, startPoint x: 281, startPoint y: 233, endPoint x: 303, endPoint y: 145, distance: 90.7
click at [303, 145] on quentale-workspace at bounding box center [213, 121] width 426 height 243
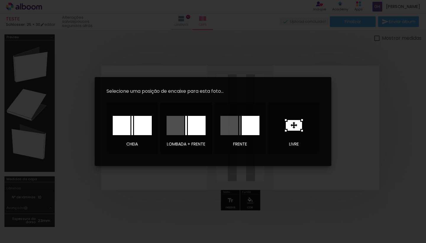
click at [195, 130] on div at bounding box center [197, 125] width 18 height 19
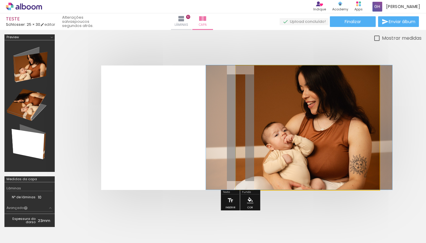
drag, startPoint x: 324, startPoint y: 134, endPoint x: 318, endPoint y: 134, distance: 6.2
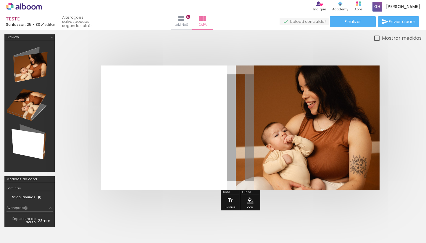
click at [323, 121] on quentale-photo at bounding box center [308, 127] width 144 height 124
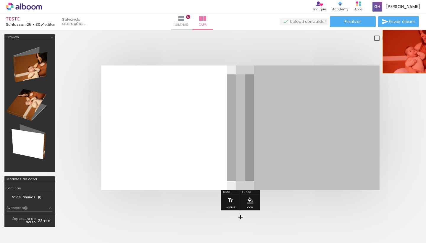
drag, startPoint x: 323, startPoint y: 121, endPoint x: 412, endPoint y: 48, distance: 115.4
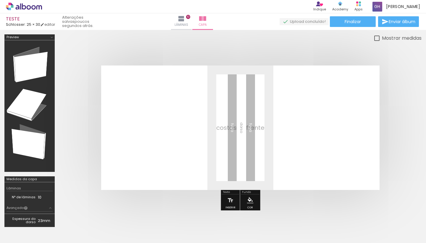
scroll to position [0, 1024]
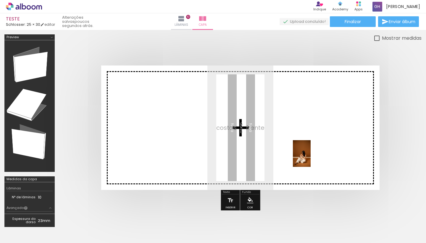
drag, startPoint x: 297, startPoint y: 232, endPoint x: 311, endPoint y: 158, distance: 75.8
click at [311, 158] on quentale-workspace at bounding box center [213, 121] width 426 height 243
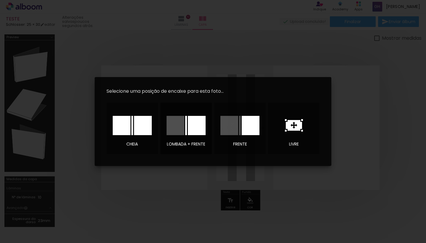
click at [194, 133] on div at bounding box center [197, 125] width 18 height 19
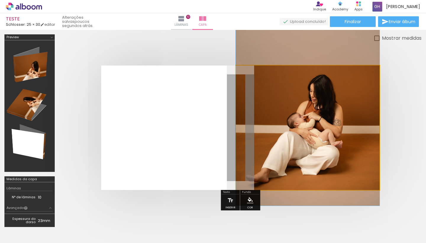
drag, startPoint x: 315, startPoint y: 138, endPoint x: 316, endPoint y: 108, distance: 29.9
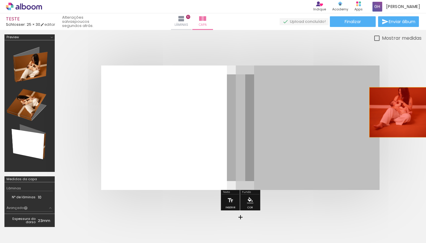
drag, startPoint x: 300, startPoint y: 131, endPoint x: 398, endPoint y: 112, distance: 100.3
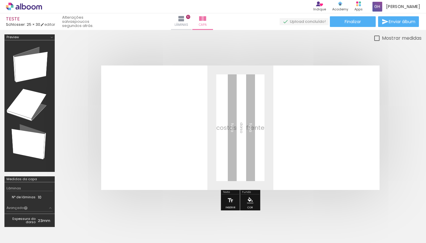
scroll to position [0, 1846]
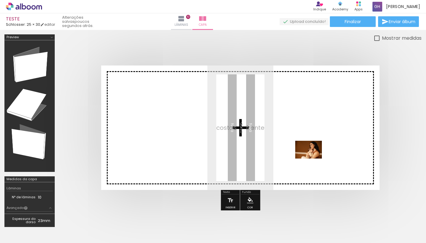
drag, startPoint x: 339, startPoint y: 226, endPoint x: 313, endPoint y: 158, distance: 72.8
click at [313, 158] on quentale-workspace at bounding box center [213, 121] width 426 height 243
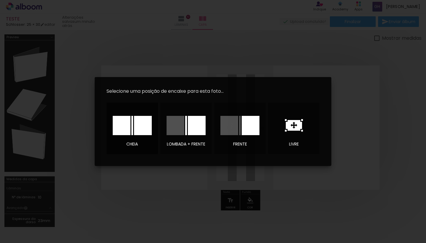
click at [136, 126] on div at bounding box center [143, 125] width 18 height 19
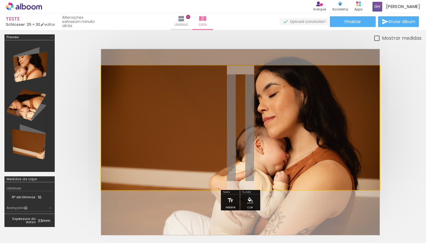
drag, startPoint x: 309, startPoint y: 136, endPoint x: 314, endPoint y: 150, distance: 15.3
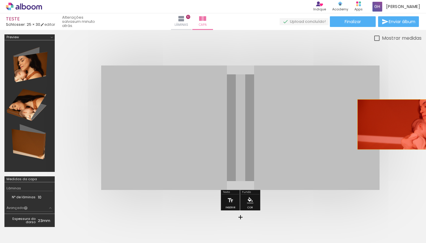
drag, startPoint x: 294, startPoint y: 139, endPoint x: 415, endPoint y: 124, distance: 121.6
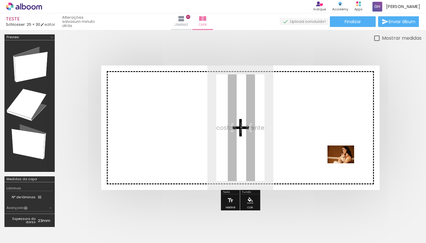
drag, startPoint x: 327, startPoint y: 228, endPoint x: 345, endPoint y: 163, distance: 67.3
click at [345, 163] on quentale-workspace at bounding box center [213, 121] width 426 height 243
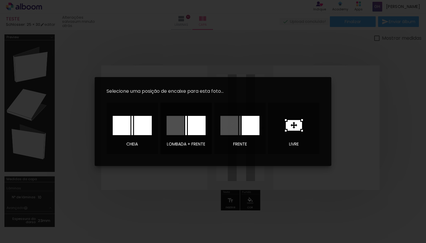
click at [192, 131] on div at bounding box center [197, 125] width 18 height 19
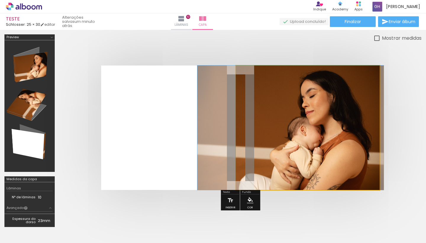
drag, startPoint x: 322, startPoint y: 149, endPoint x: 305, endPoint y: 153, distance: 17.8
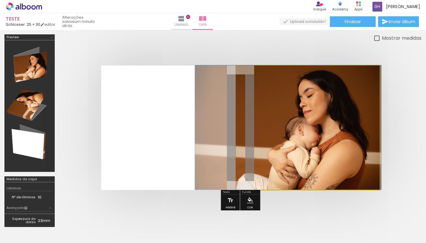
drag, startPoint x: 302, startPoint y: 155, endPoint x: 300, endPoint y: 153, distance: 3.1
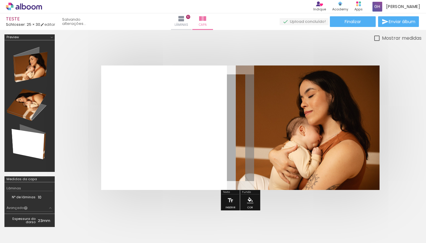
click at [407, 134] on div at bounding box center [240, 128] width 363 height 172
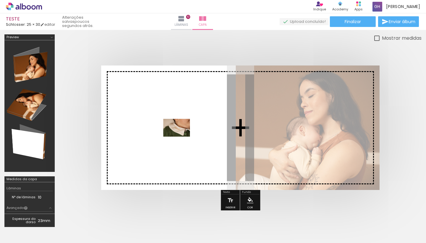
drag, startPoint x: 73, startPoint y: 230, endPoint x: 181, endPoint y: 136, distance: 142.9
click at [181, 136] on quentale-workspace at bounding box center [213, 121] width 426 height 243
